Goal: Information Seeking & Learning: Learn about a topic

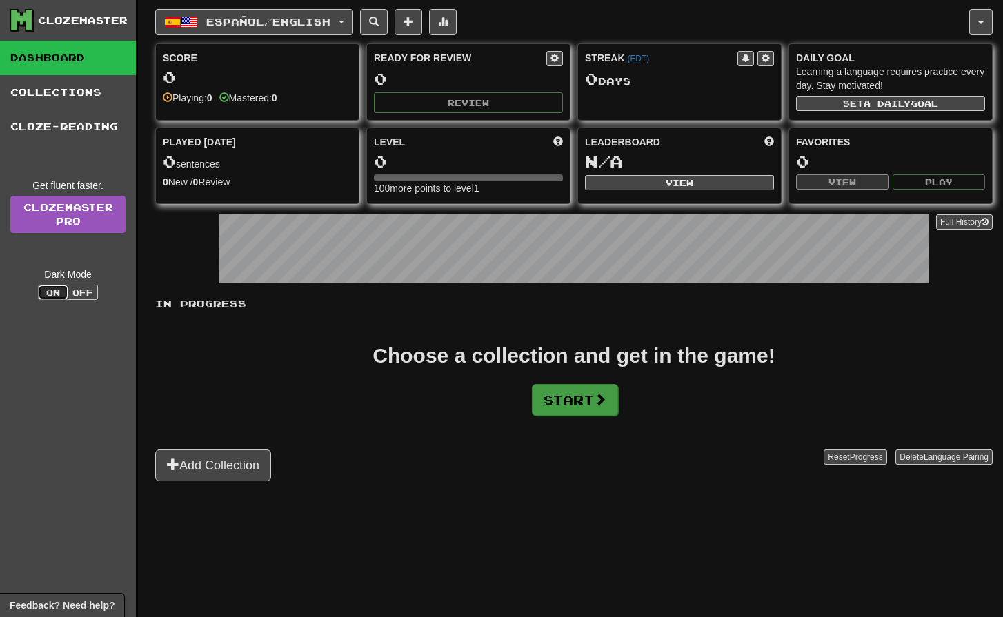
click at [593, 409] on button "Start" at bounding box center [575, 400] width 86 height 32
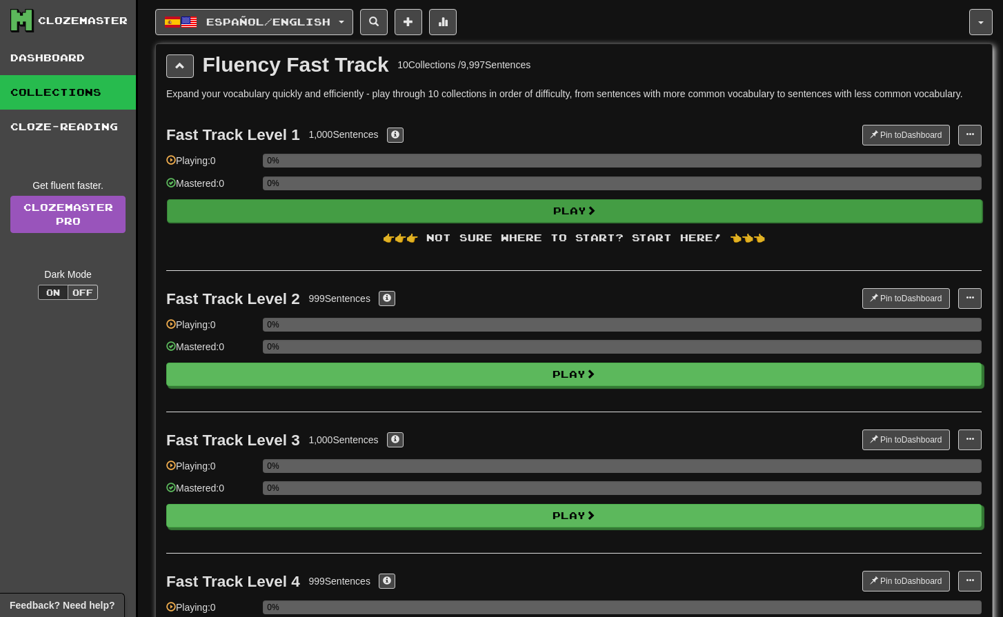
click at [538, 210] on button "Play" at bounding box center [574, 210] width 815 height 23
select select "**"
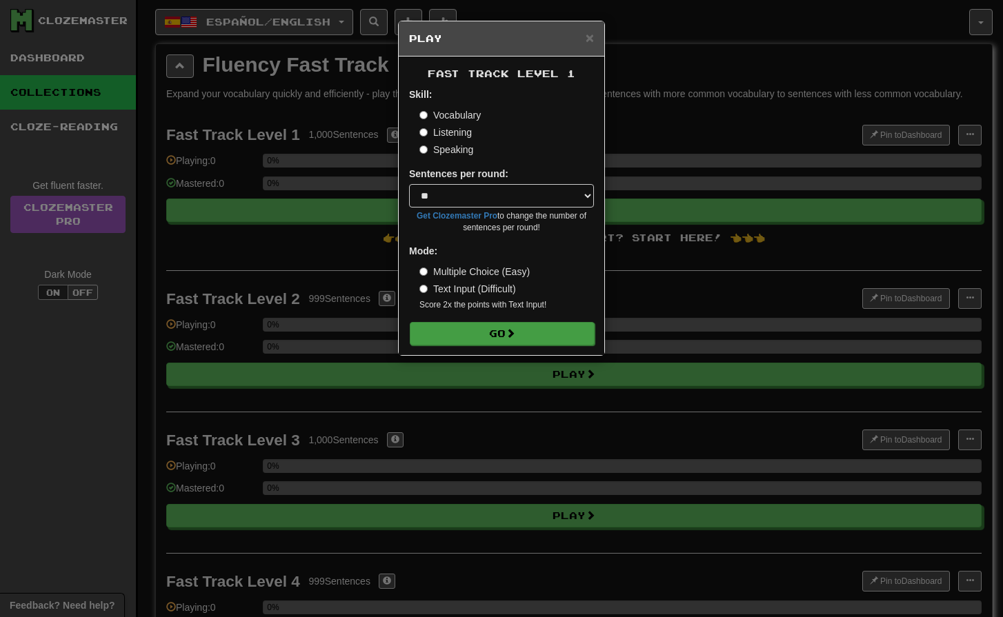
click at [493, 337] on button "Go" at bounding box center [502, 333] width 185 height 23
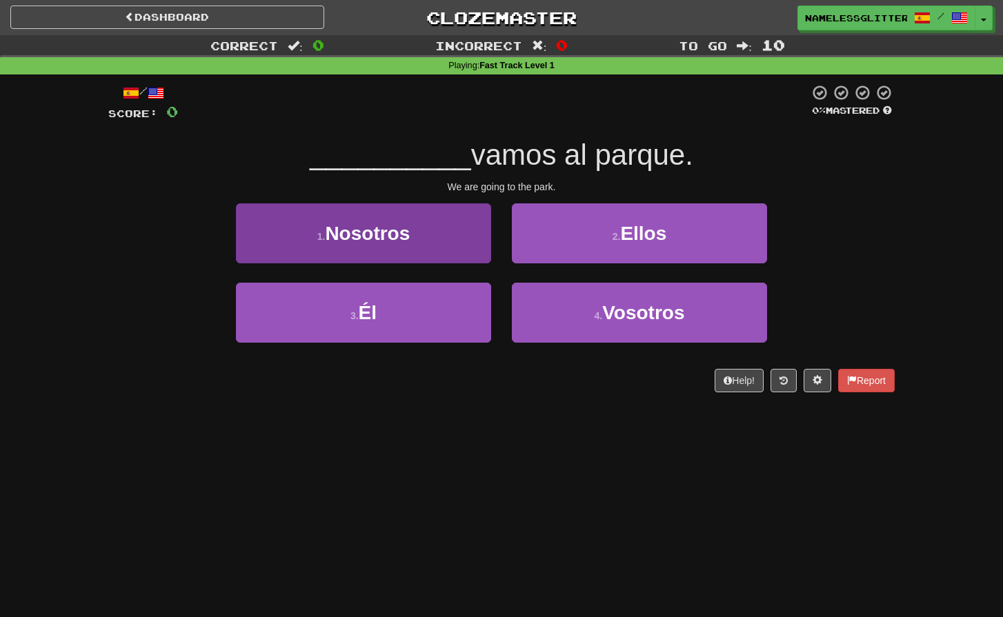
click at [451, 252] on button "1 . Nosotros" at bounding box center [363, 234] width 255 height 60
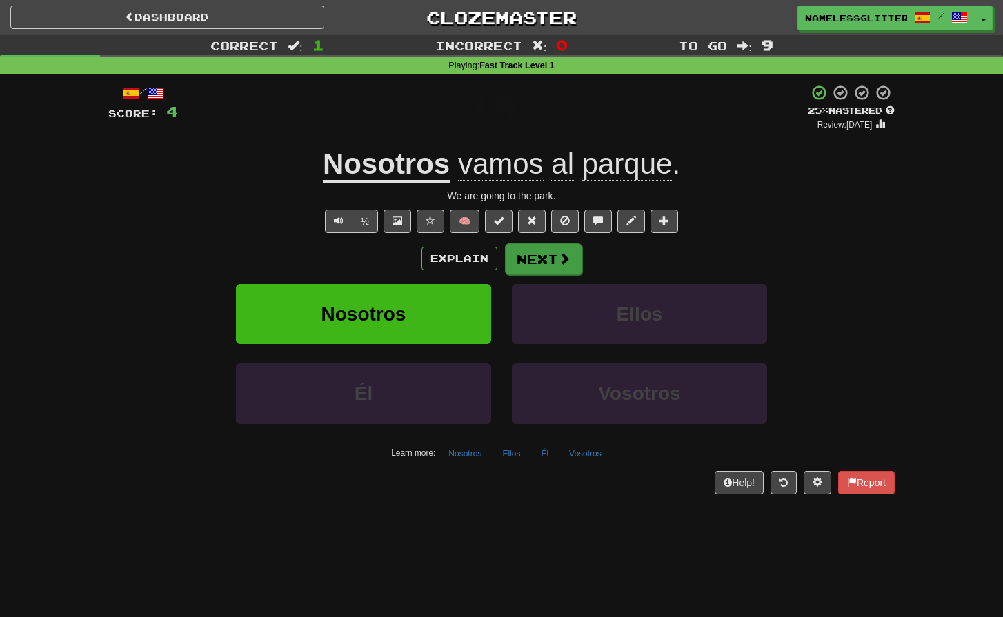
click at [555, 258] on button "Next" at bounding box center [543, 260] width 77 height 32
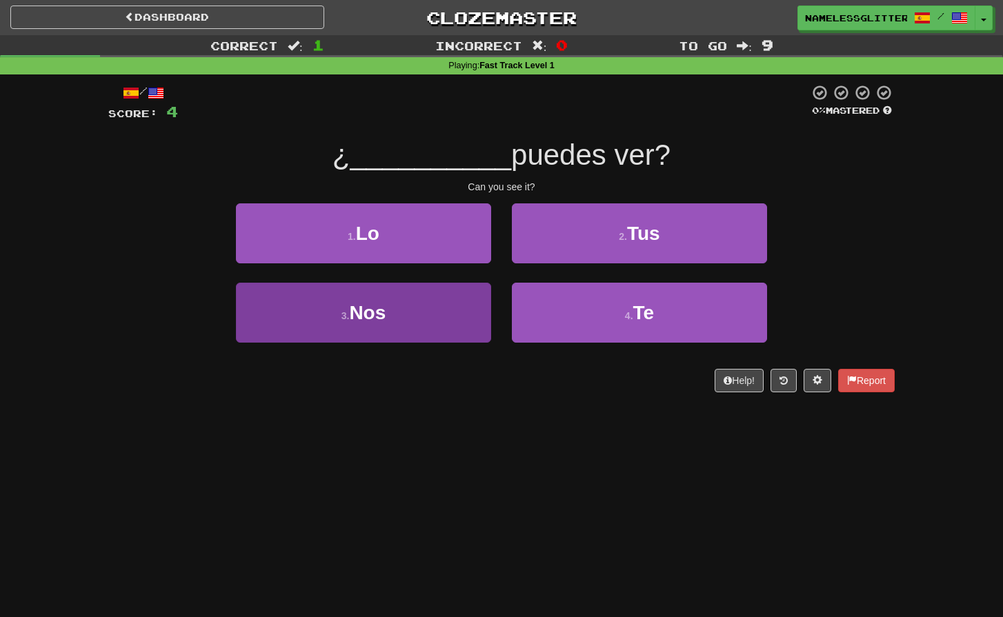
click at [432, 319] on button "3 . Nos" at bounding box center [363, 313] width 255 height 60
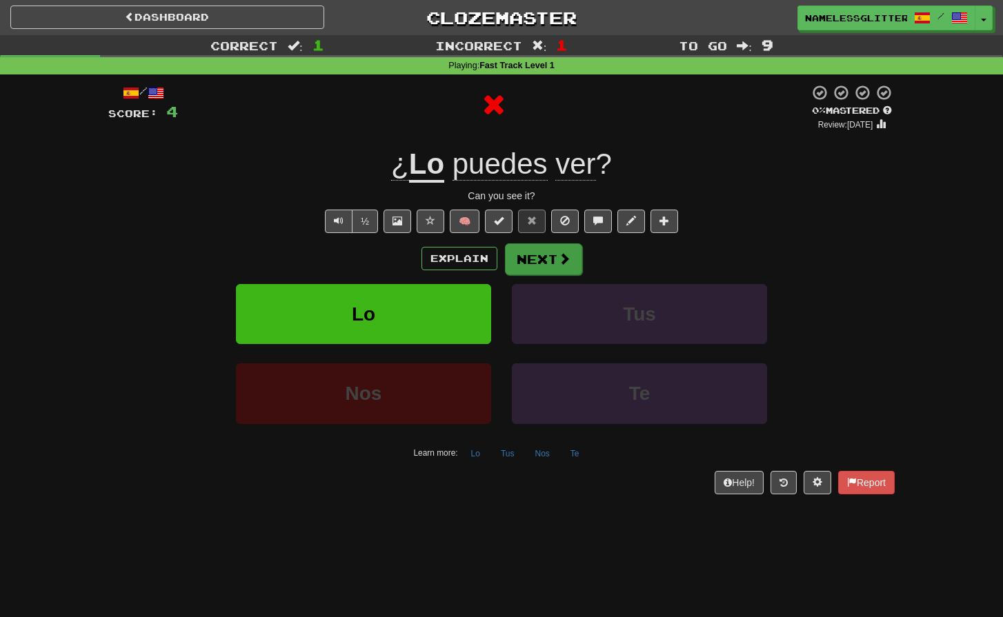
click at [534, 259] on button "Next" at bounding box center [543, 260] width 77 height 32
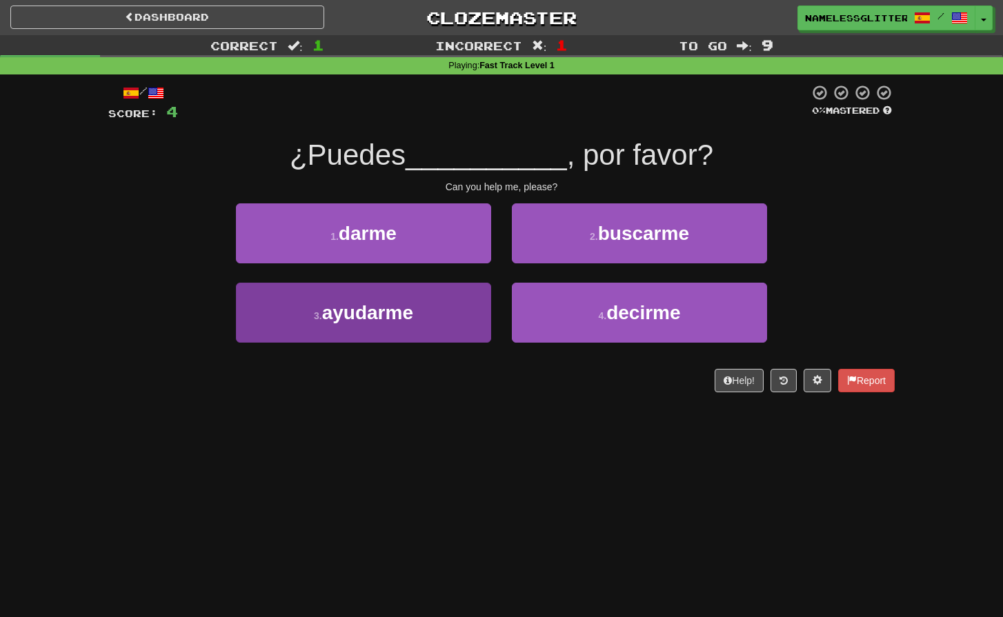
click at [439, 306] on button "3 . ayudarme" at bounding box center [363, 313] width 255 height 60
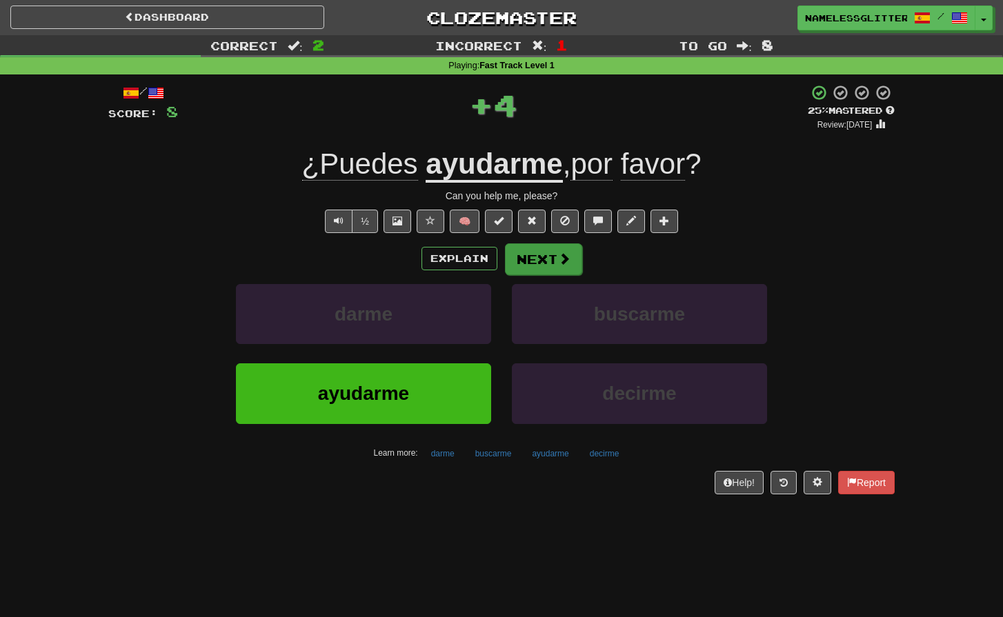
click at [545, 261] on button "Next" at bounding box center [543, 260] width 77 height 32
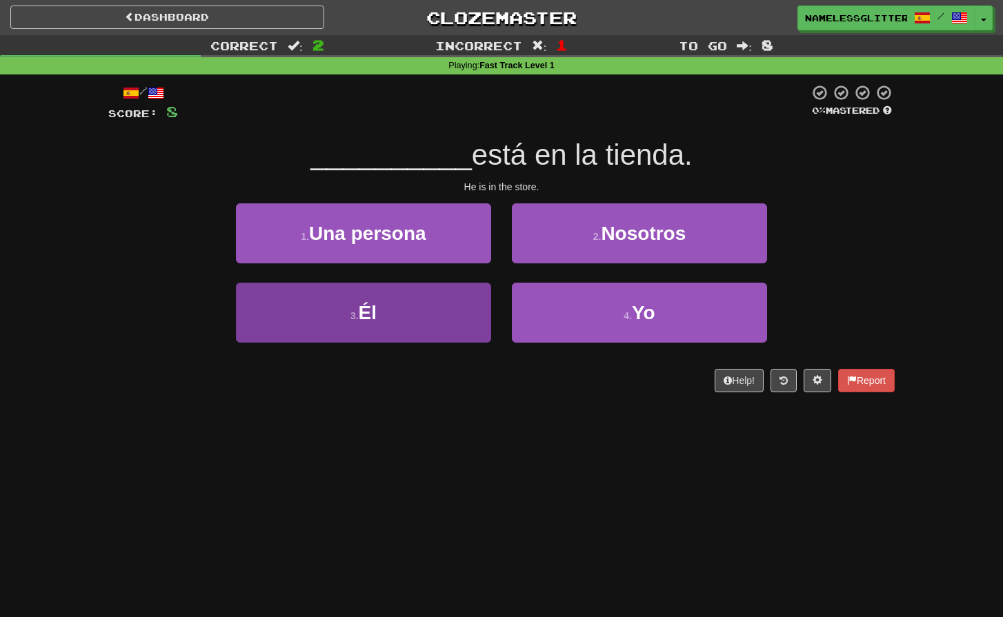
click at [438, 317] on button "3 . Él" at bounding box center [363, 313] width 255 height 60
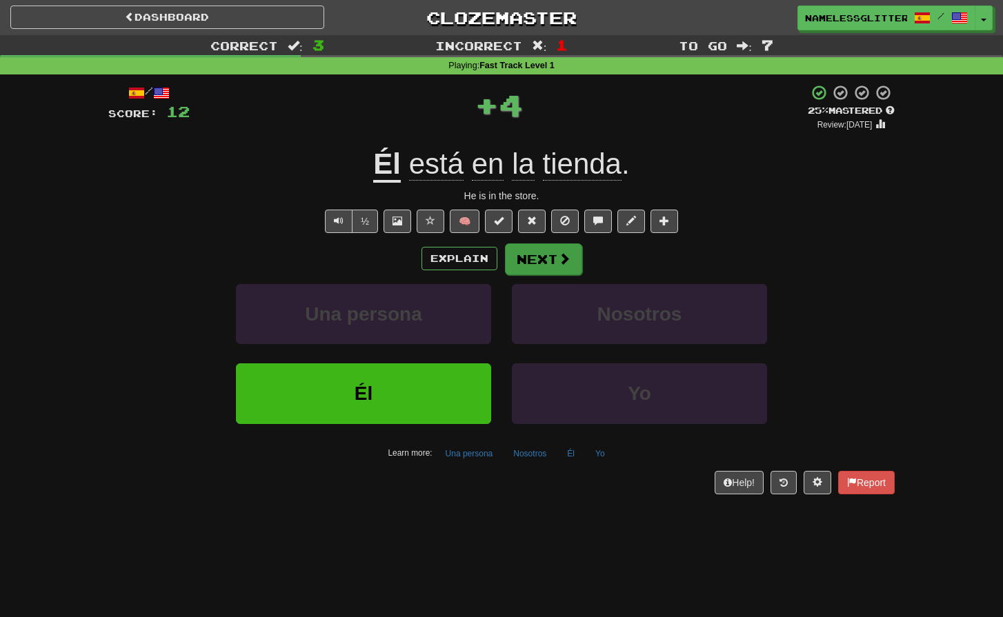
click at [560, 248] on button "Next" at bounding box center [543, 260] width 77 height 32
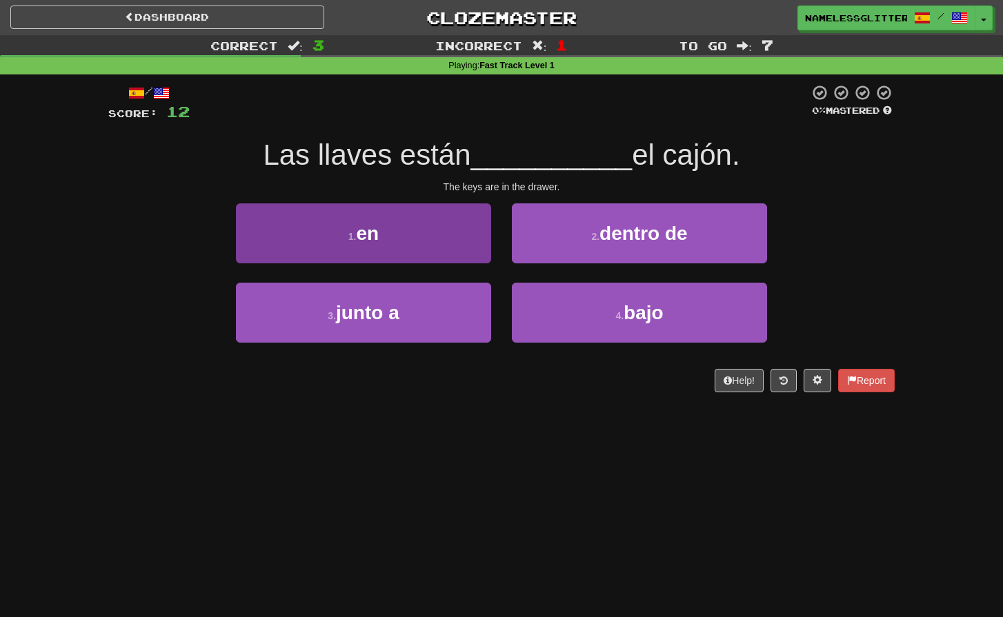
click at [415, 231] on button "1 . en" at bounding box center [363, 234] width 255 height 60
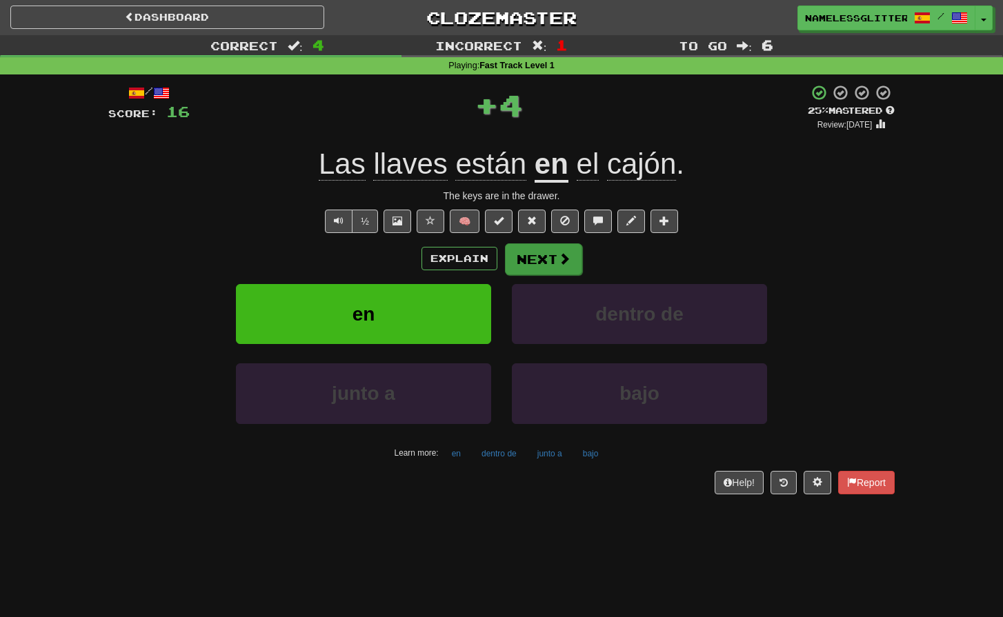
click at [540, 250] on button "Next" at bounding box center [543, 260] width 77 height 32
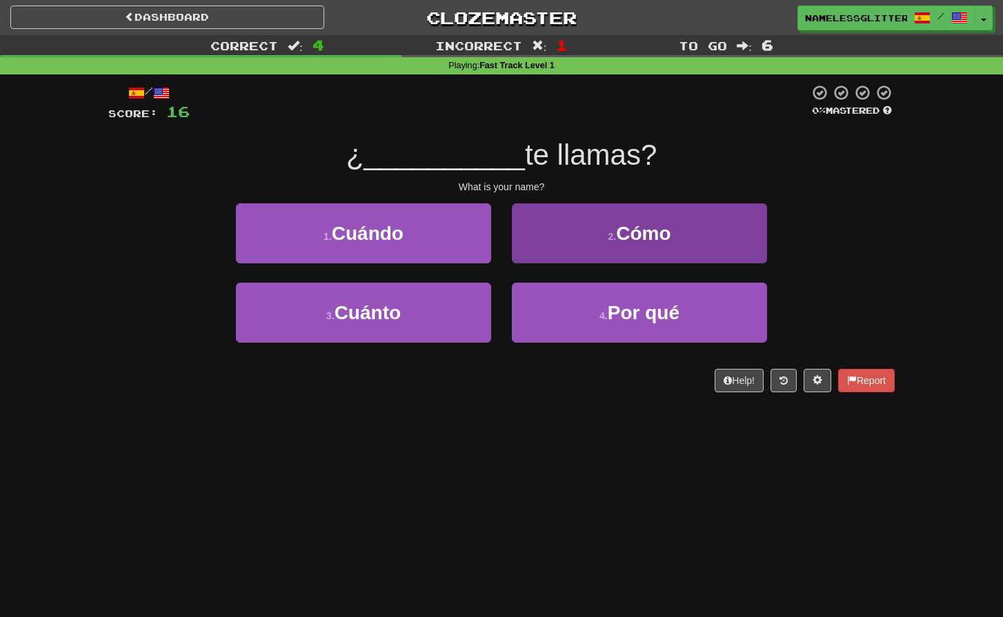
click at [543, 210] on button "2 . Cómo" at bounding box center [639, 234] width 255 height 60
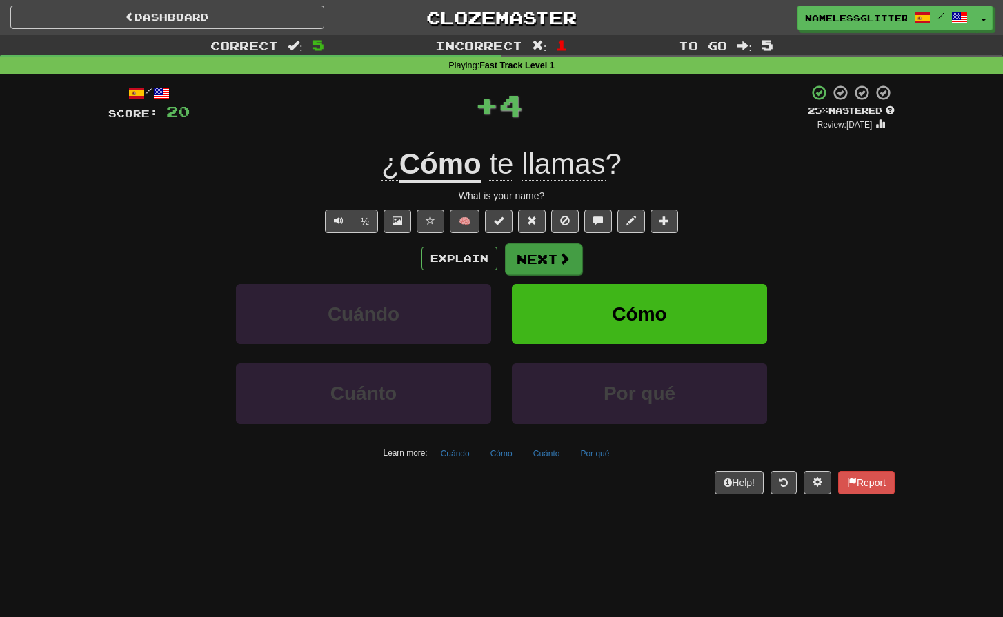
click at [532, 255] on button "Next" at bounding box center [543, 260] width 77 height 32
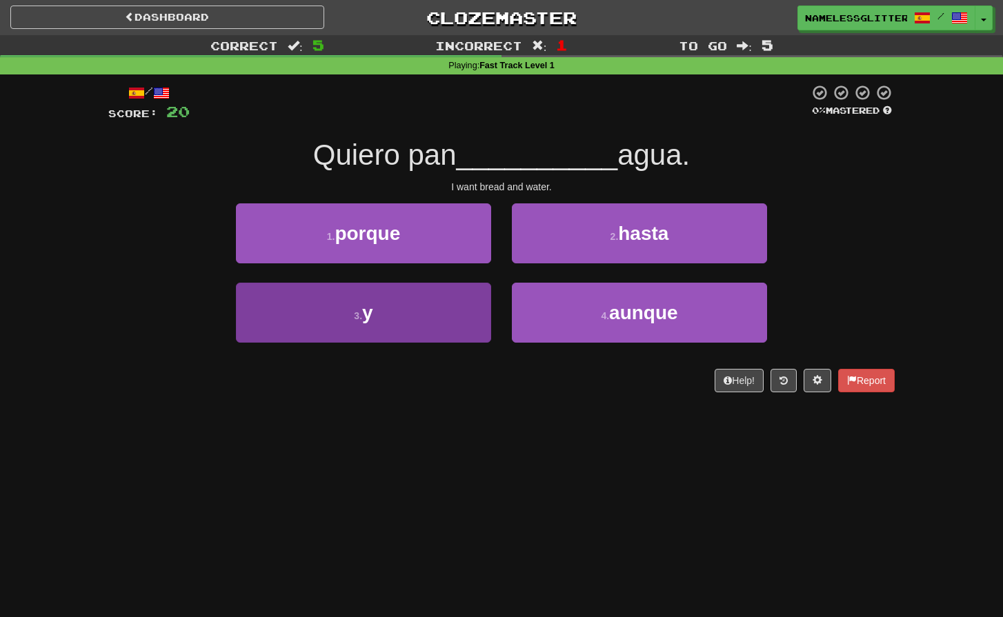
click at [432, 299] on button "3 . y" at bounding box center [363, 313] width 255 height 60
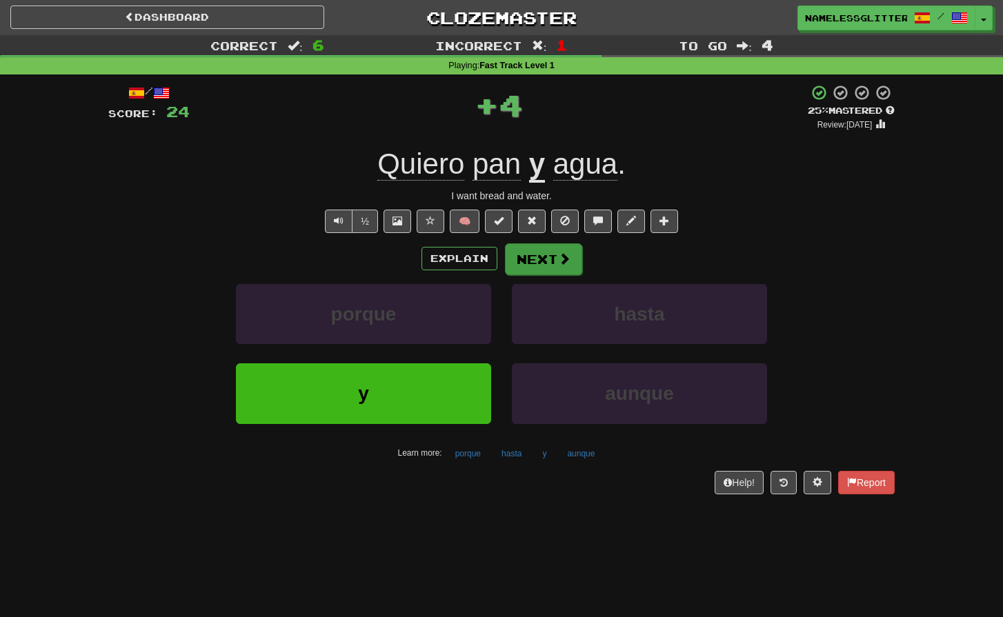
click at [540, 253] on button "Next" at bounding box center [543, 260] width 77 height 32
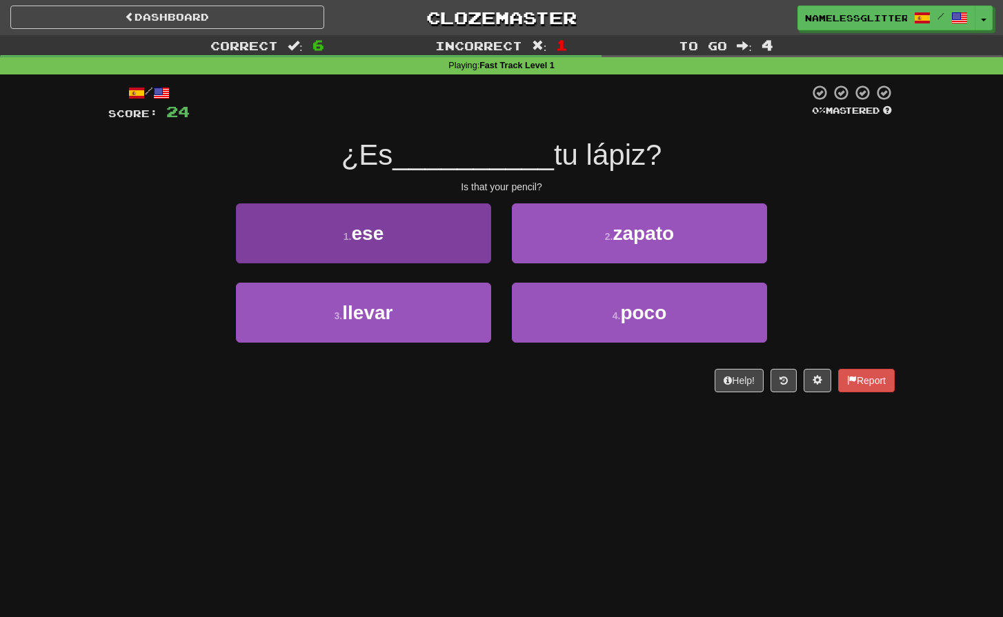
click at [421, 242] on button "1 . ese" at bounding box center [363, 234] width 255 height 60
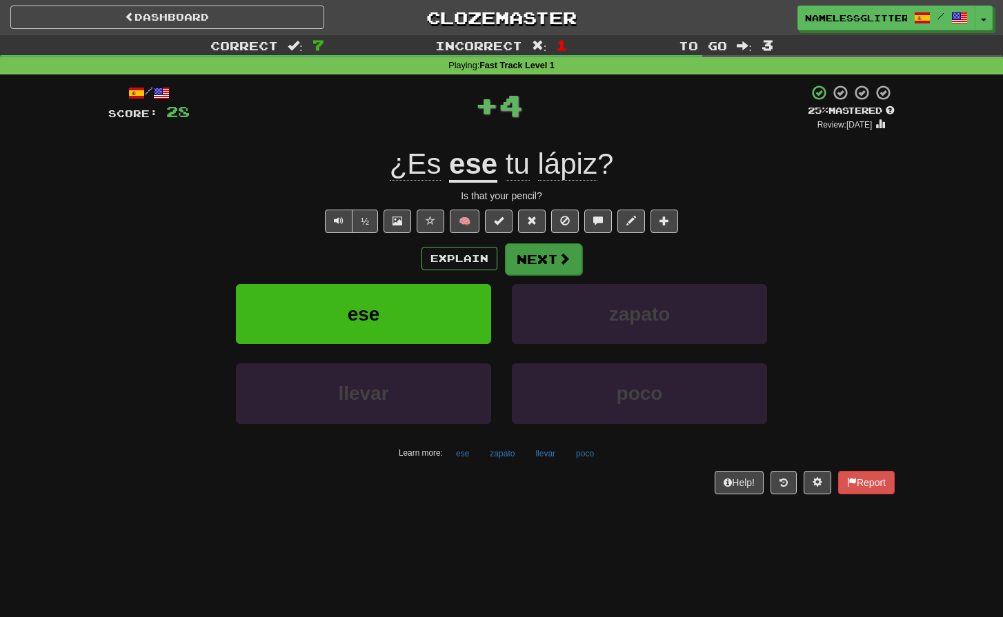
click at [548, 260] on button "Next" at bounding box center [543, 260] width 77 height 32
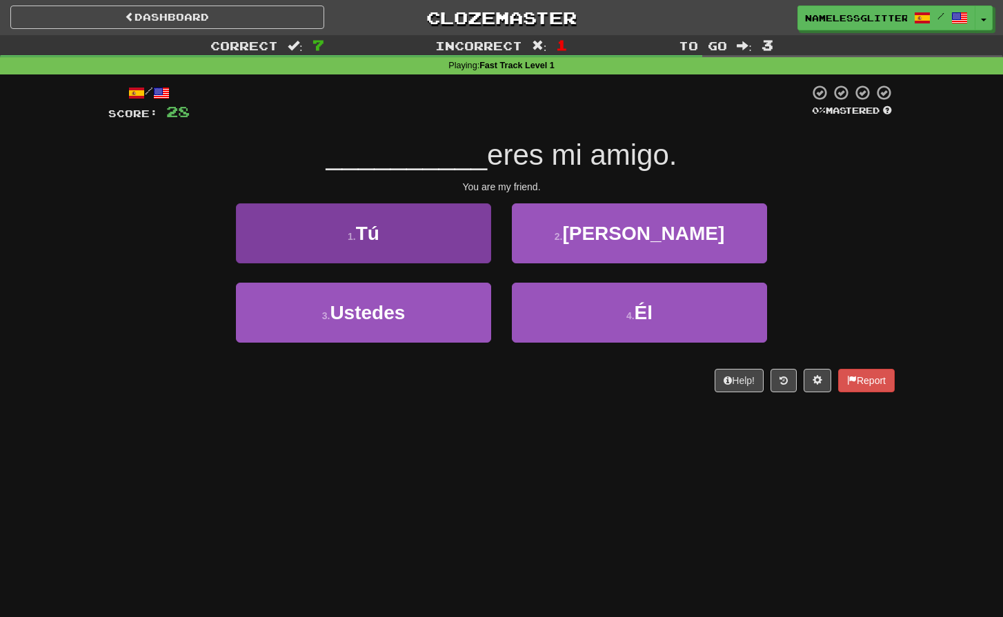
click at [415, 242] on button "1 . Tú" at bounding box center [363, 234] width 255 height 60
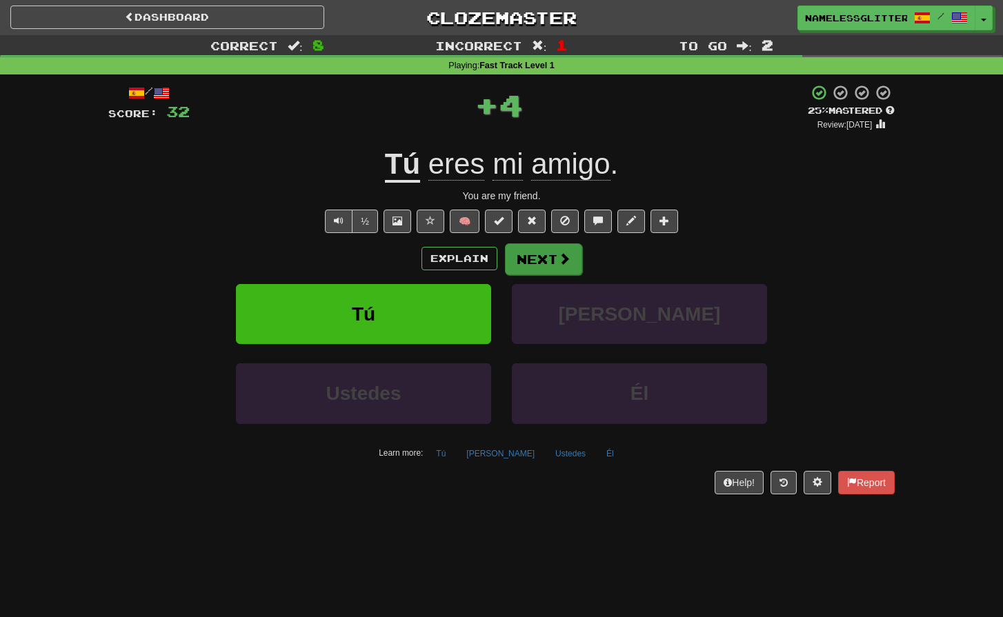
click at [536, 257] on button "Next" at bounding box center [543, 260] width 77 height 32
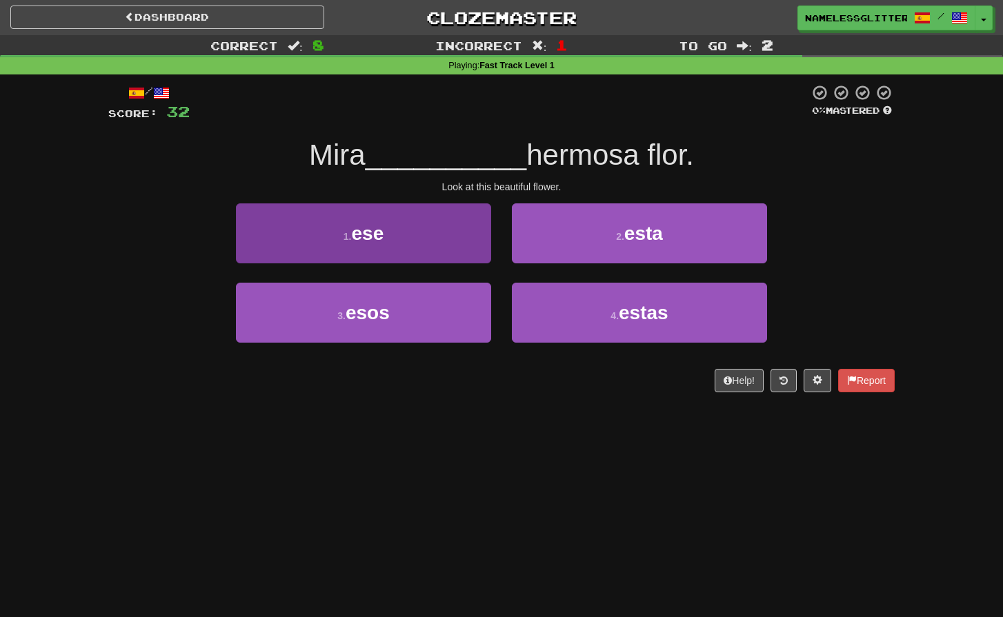
click at [404, 237] on button "1 . ese" at bounding box center [363, 234] width 255 height 60
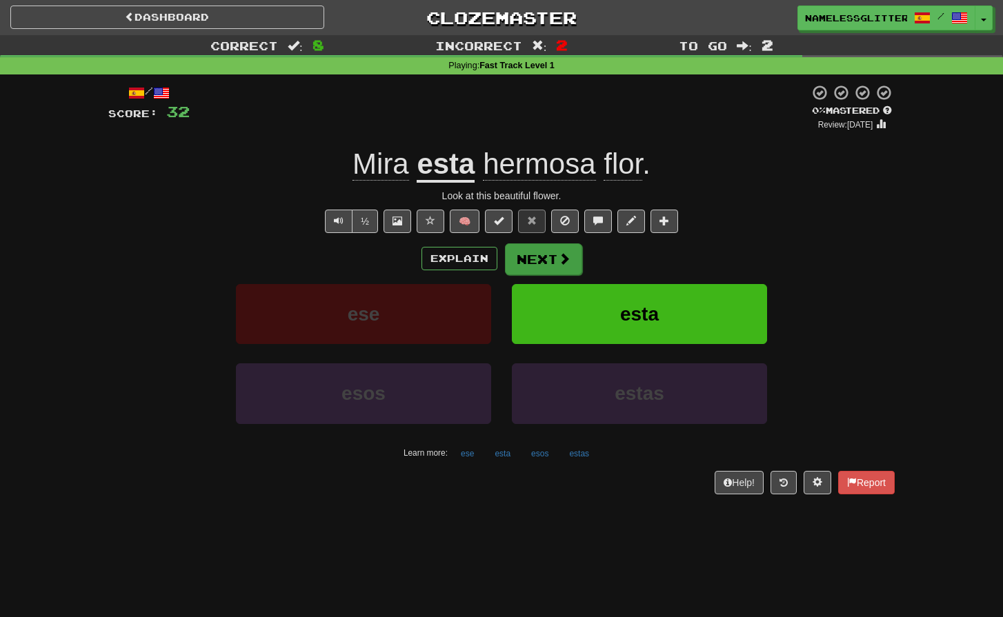
click at [547, 253] on button "Next" at bounding box center [543, 260] width 77 height 32
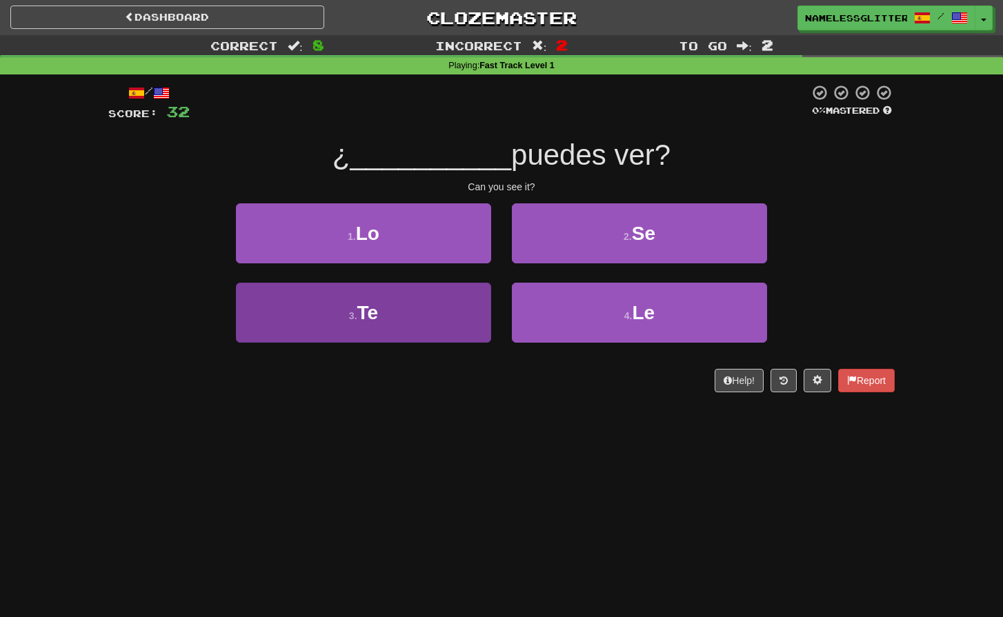
click at [424, 313] on button "3 . Te" at bounding box center [363, 313] width 255 height 60
